Goal: Information Seeking & Learning: Learn about a topic

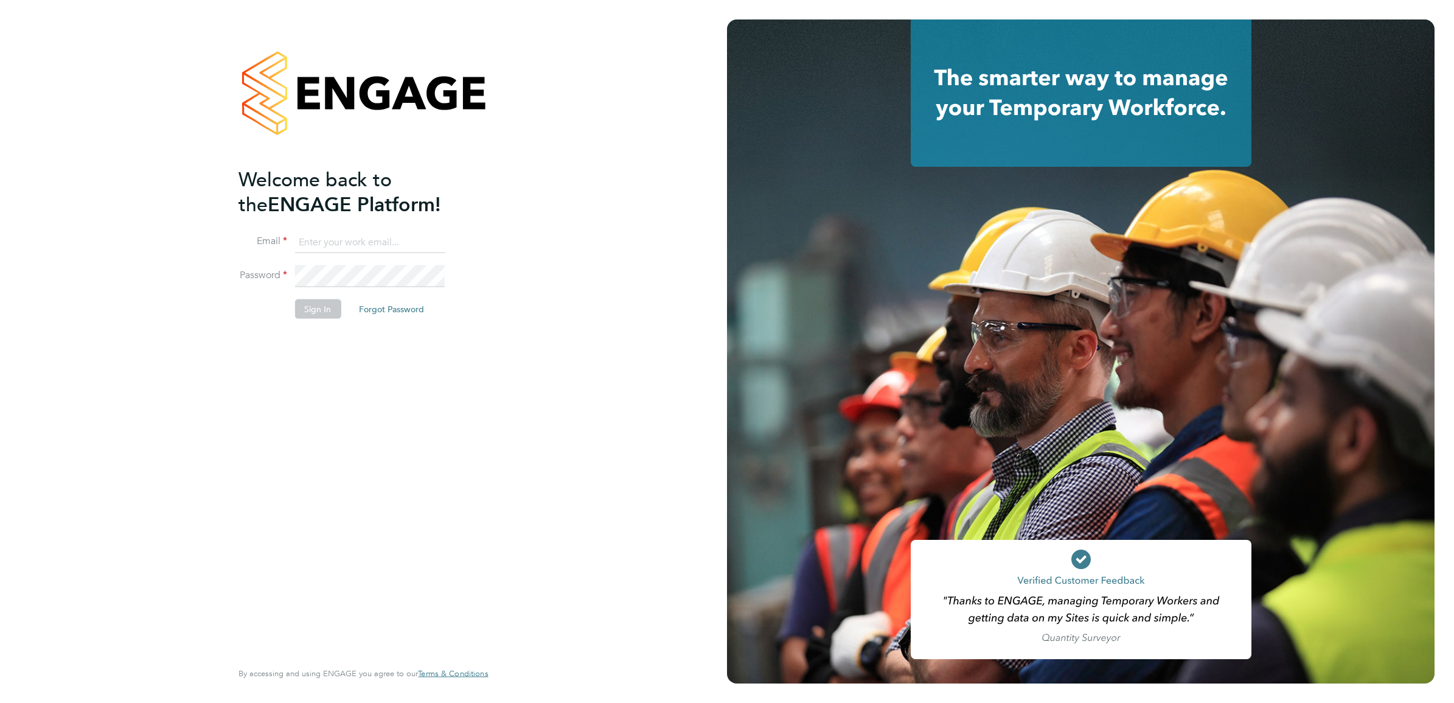
type input "[PERSON_NAME][DOMAIN_NAME][EMAIL_ADDRESS][PERSON_NAME][DOMAIN_NAME]"
click at [335, 399] on div "Welcome back to the ENGAGE Platform! Email [DOMAIN_NAME][EMAIL_ADDRESS][PERSON_…" at bounding box center [356, 412] width 237 height 491
click at [318, 308] on button "Sign In" at bounding box center [317, 308] width 46 height 19
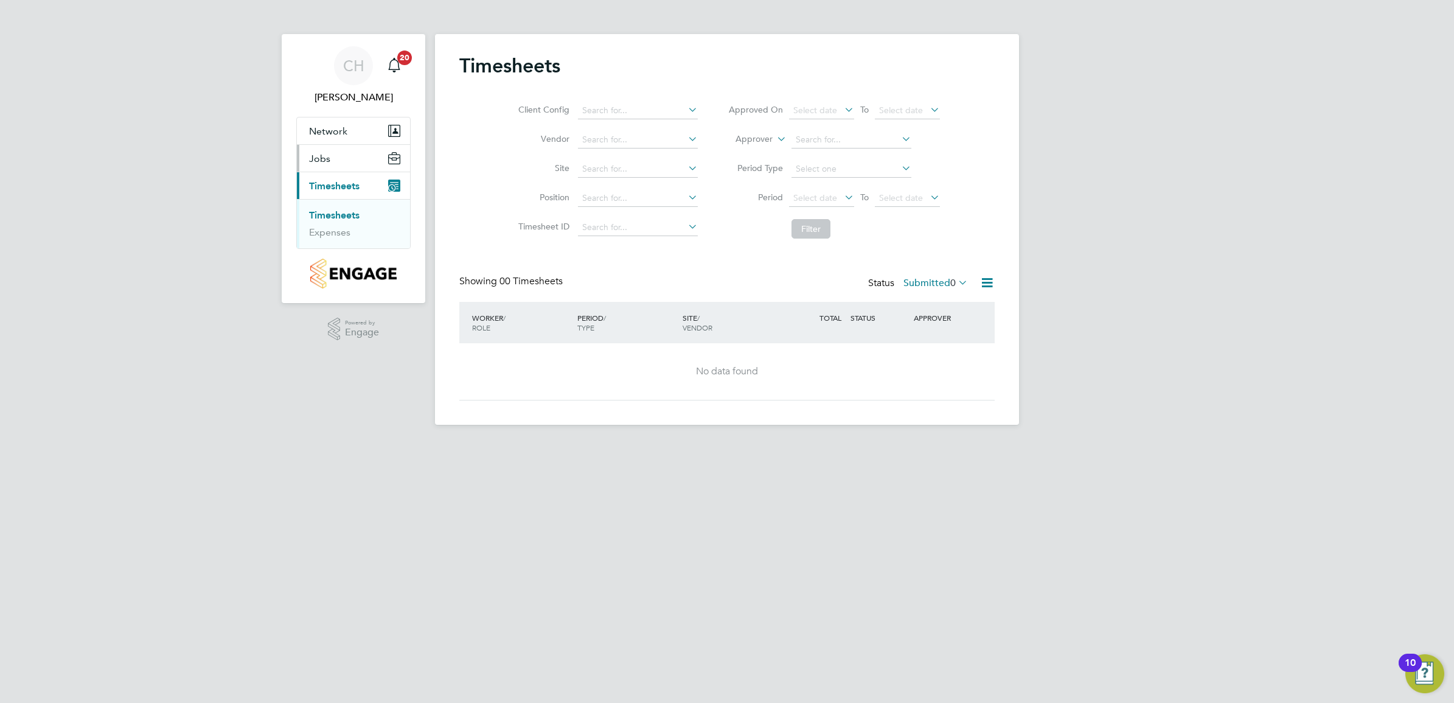
click at [346, 165] on button "Jobs" at bounding box center [353, 158] width 113 height 27
click at [335, 207] on link "Placements" at bounding box center [334, 205] width 50 height 12
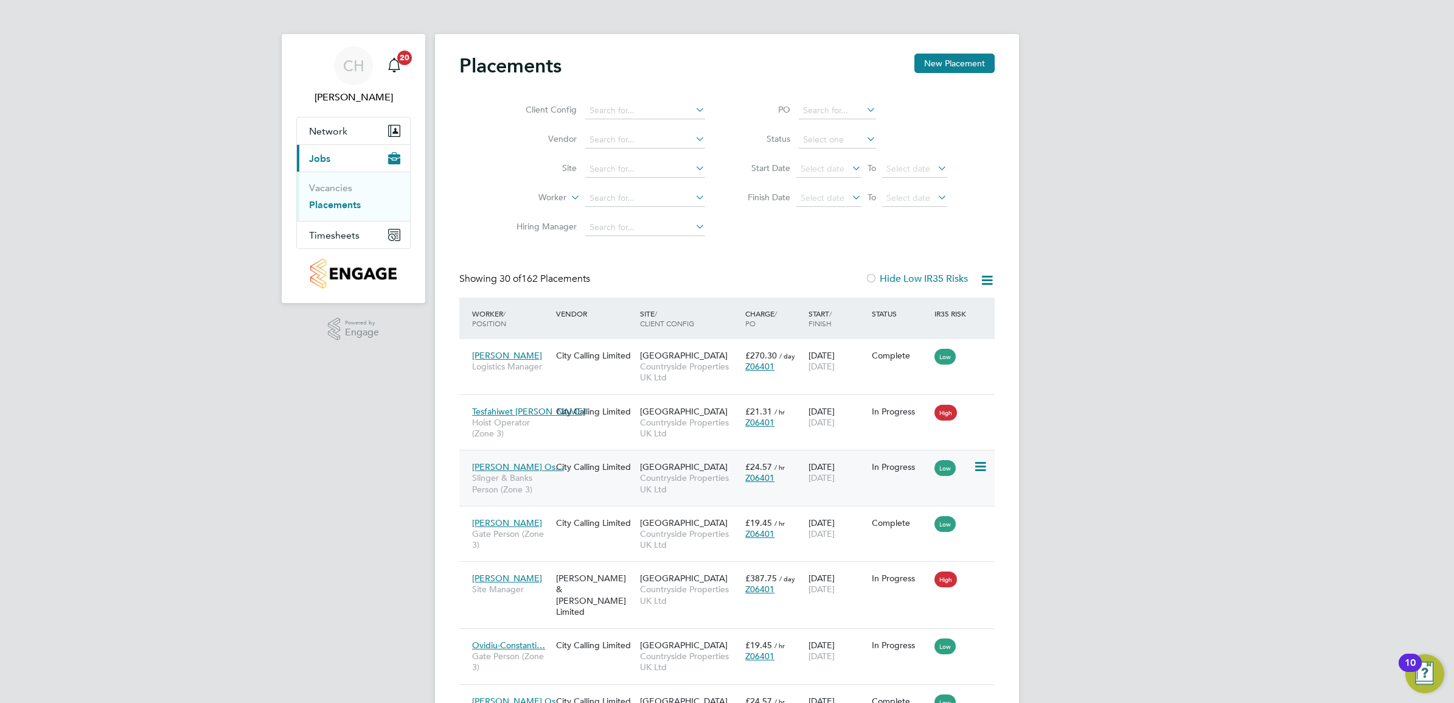
click at [607, 488] on div "[PERSON_NAME] Os… Slinger & Banks Person (Zone 3) City Calling Limited Market S…" at bounding box center [726, 478] width 535 height 56
click at [496, 463] on span "[PERSON_NAME] Os…" at bounding box center [518, 466] width 92 height 11
click at [585, 475] on div "City Calling Limited" at bounding box center [595, 466] width 84 height 23
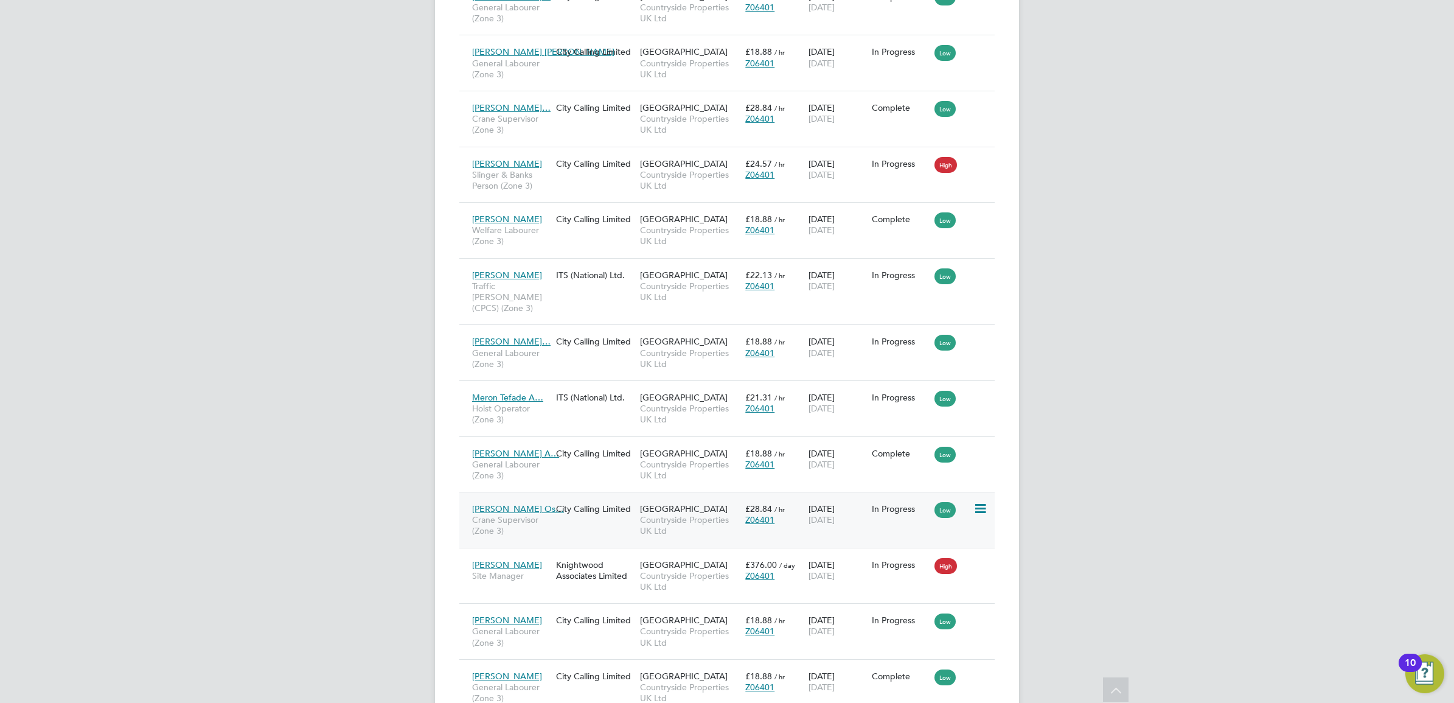
click at [600, 499] on div "[PERSON_NAME] Os… [PERSON_NAME] Supervisor (Zone 3) City Calling Limited [GEOGR…" at bounding box center [726, 520] width 535 height 56
click at [510, 503] on span "[PERSON_NAME] Os…" at bounding box center [518, 508] width 92 height 11
click at [500, 503] on span "[PERSON_NAME] Os…" at bounding box center [518, 508] width 92 height 11
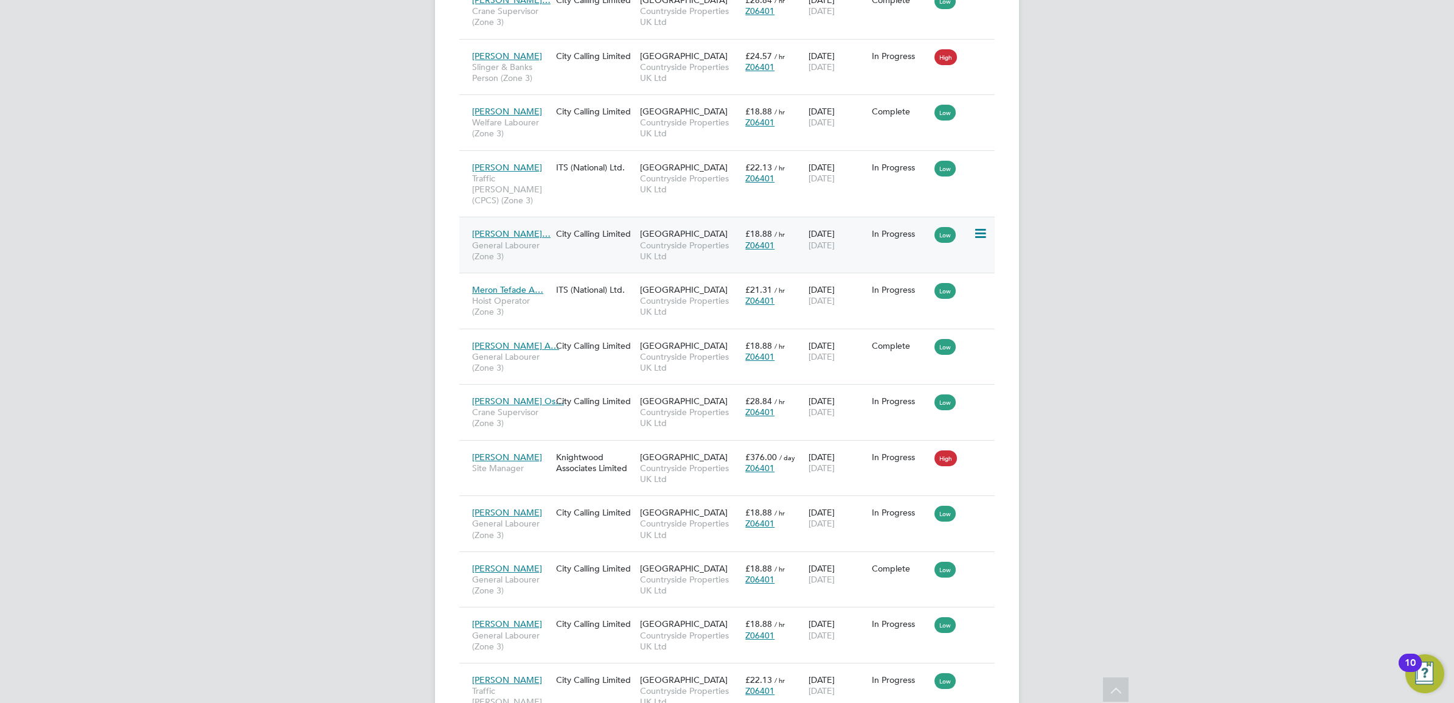
scroll to position [1404, 0]
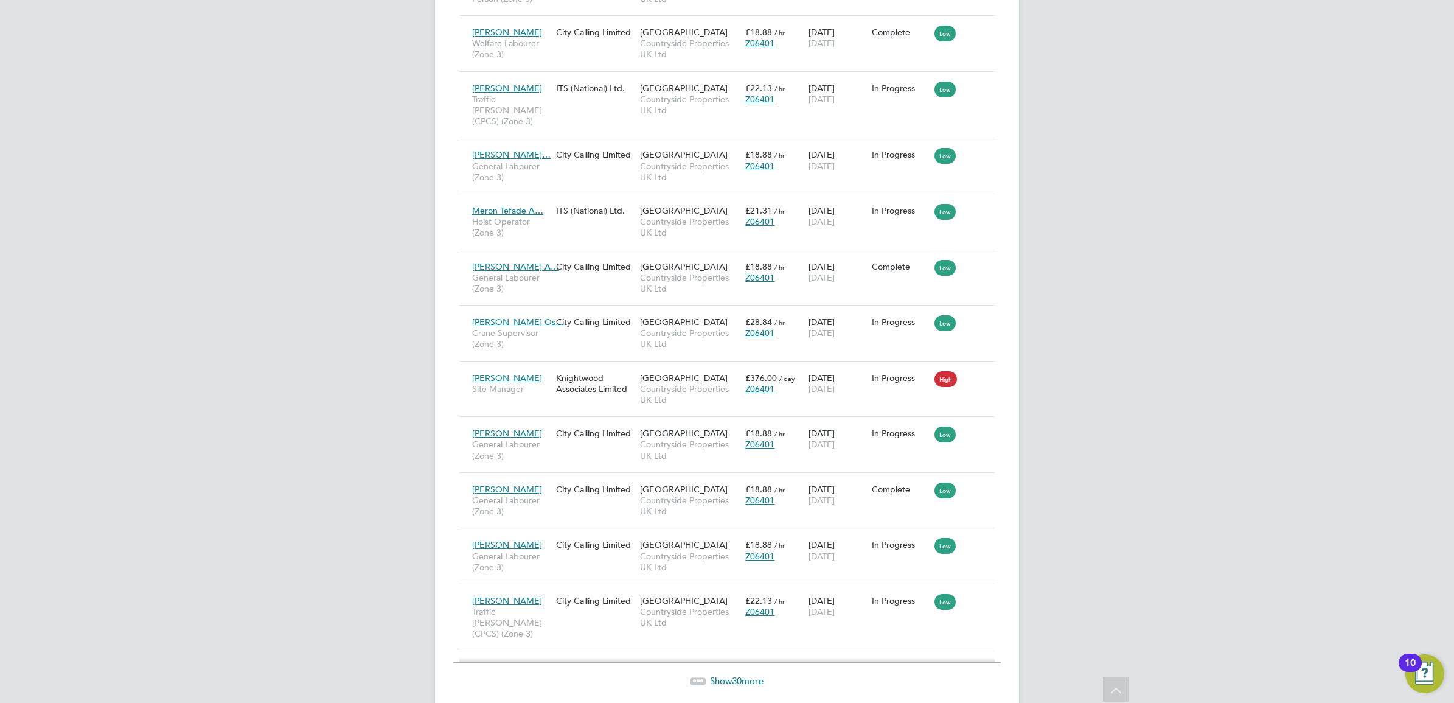
click at [735, 675] on span "30" at bounding box center [737, 681] width 10 height 12
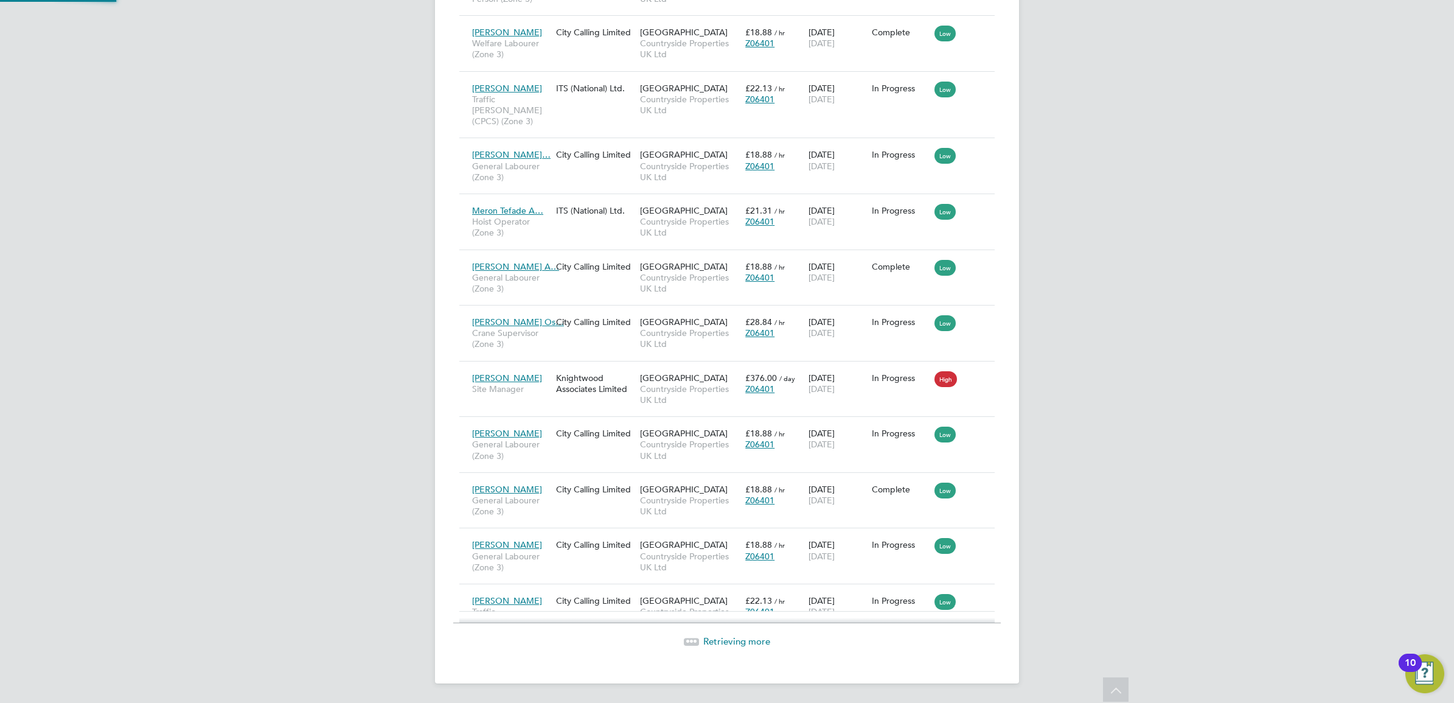
scroll to position [46, 85]
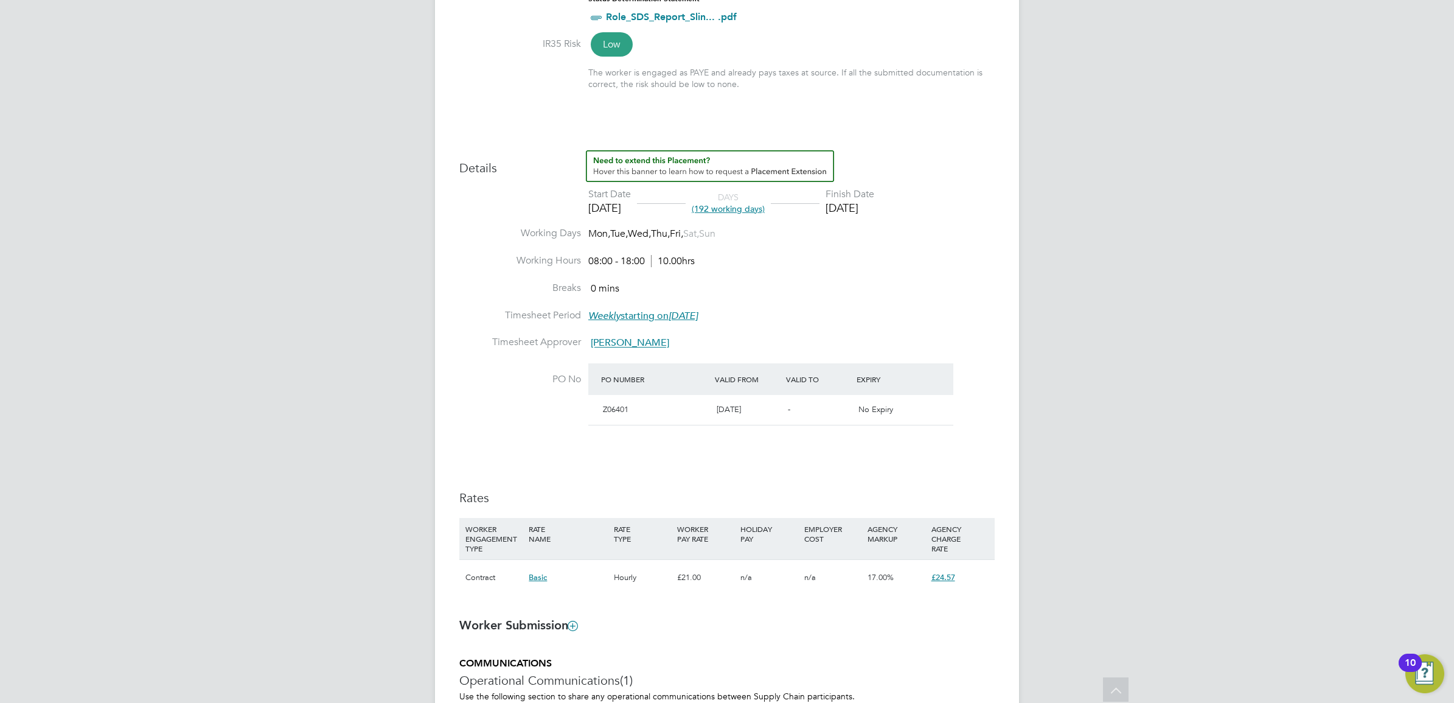
scroll to position [380, 0]
